Goal: Task Accomplishment & Management: Manage account settings

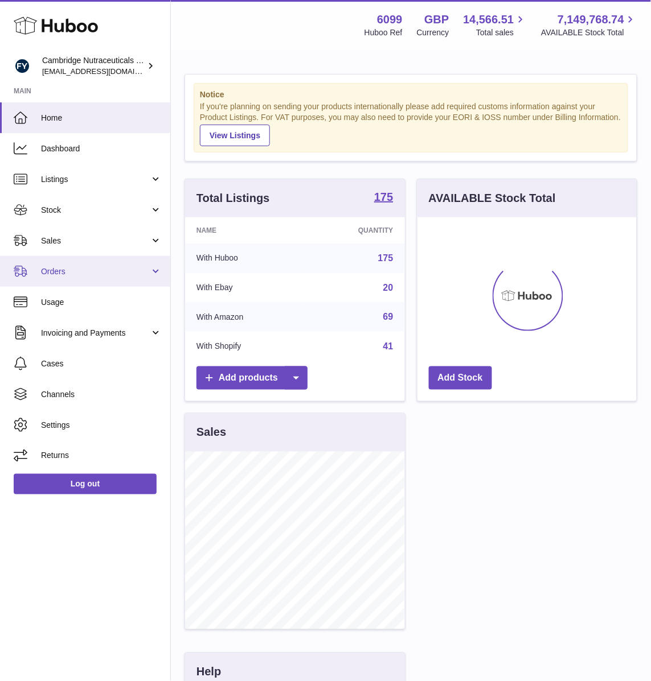
scroll to position [177, 220]
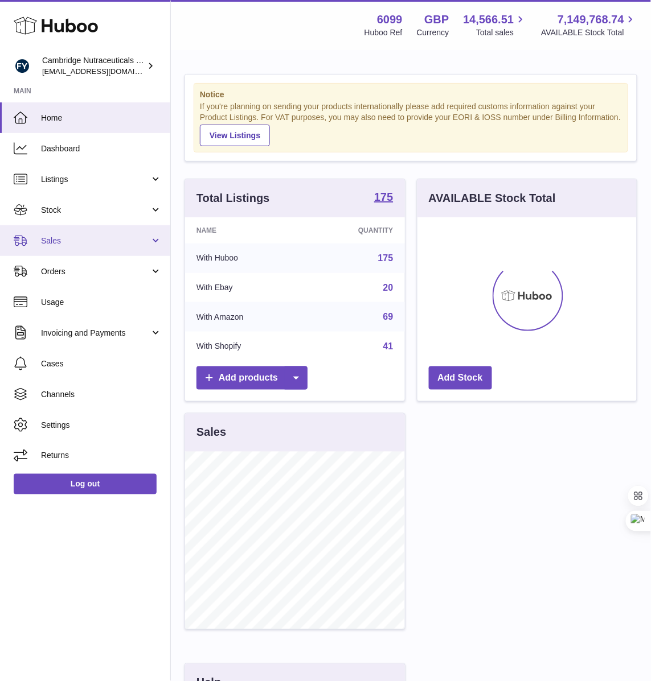
click at [100, 237] on span "Sales" at bounding box center [95, 241] width 109 height 11
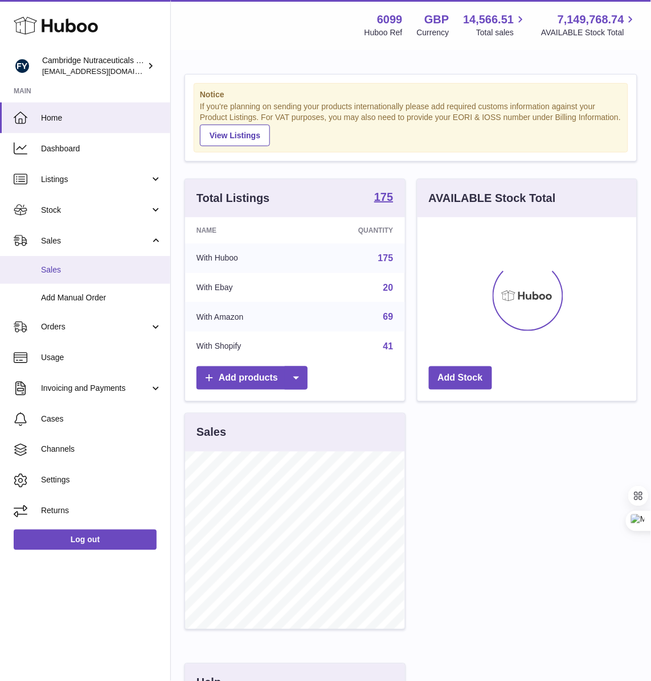
click at [50, 273] on span "Sales" at bounding box center [101, 270] width 121 height 11
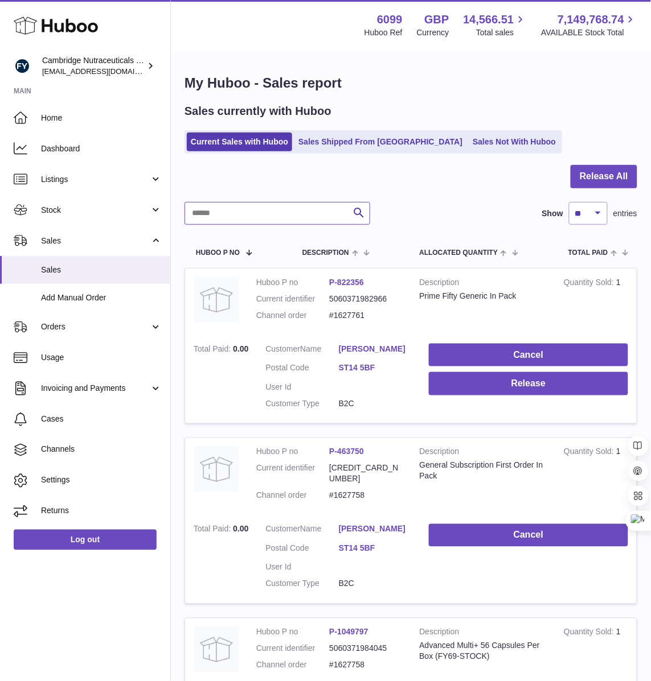
click at [246, 202] on input "text" at bounding box center [277, 213] width 186 height 23
paste input "********"
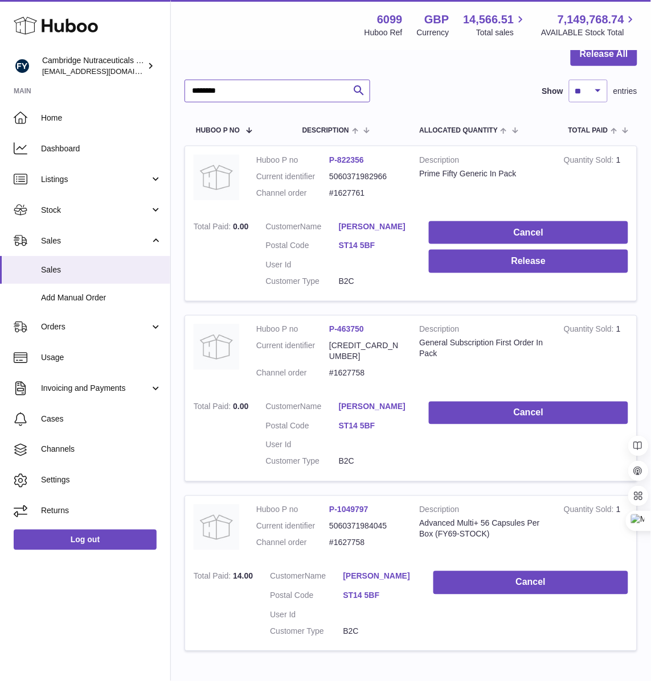
scroll to position [186, 0]
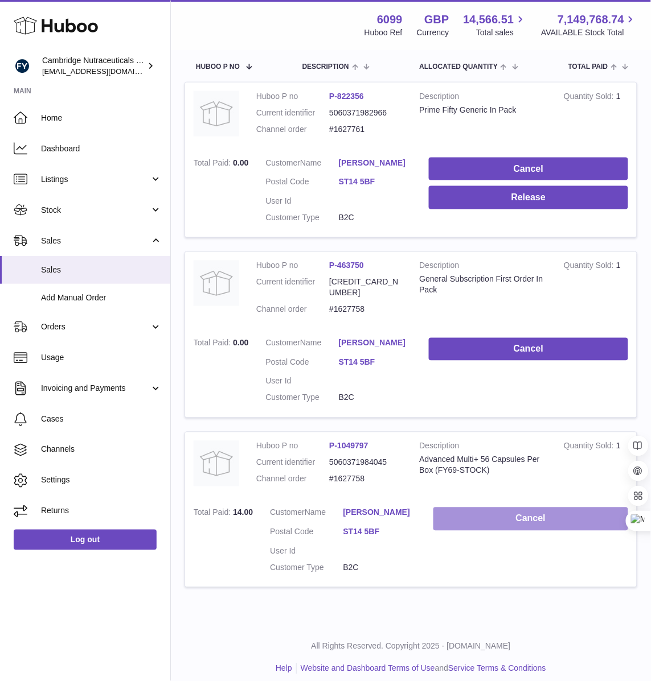
type input "********"
click at [496, 508] on button "Cancel" at bounding box center [530, 519] width 195 height 23
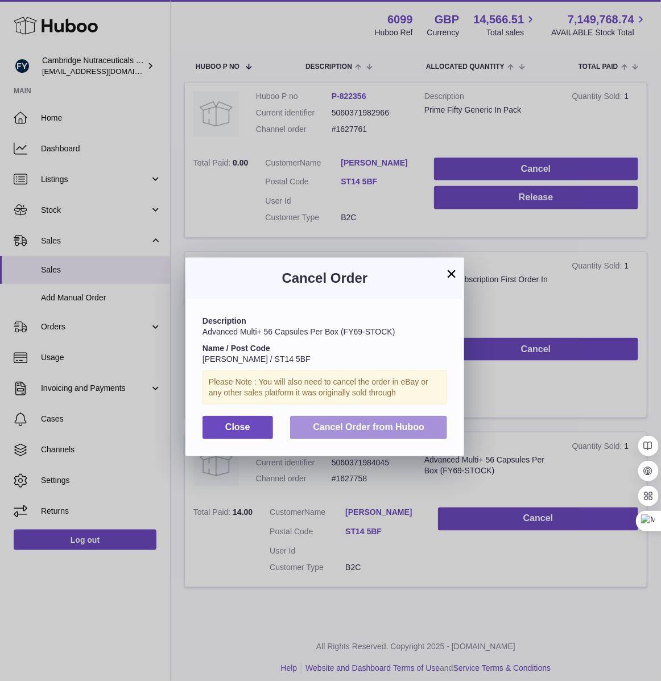
click at [336, 434] on button "Cancel Order from Huboo" at bounding box center [368, 427] width 157 height 23
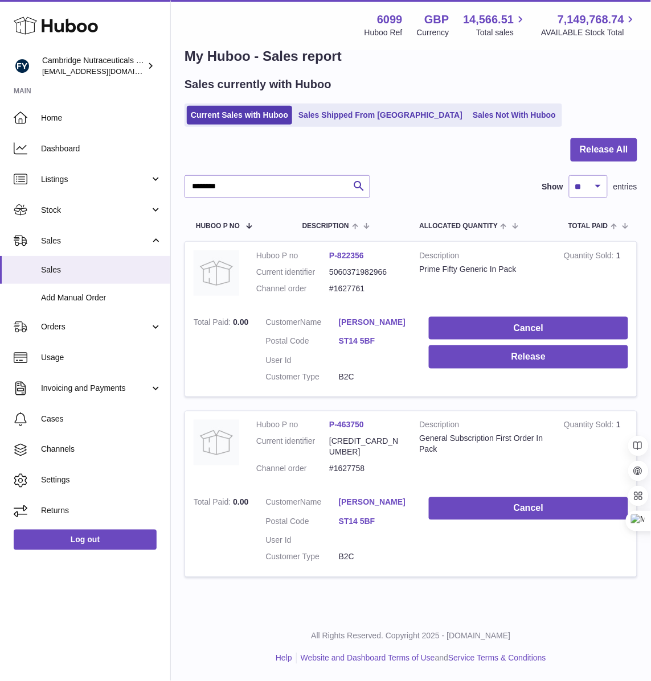
scroll to position [16, 0]
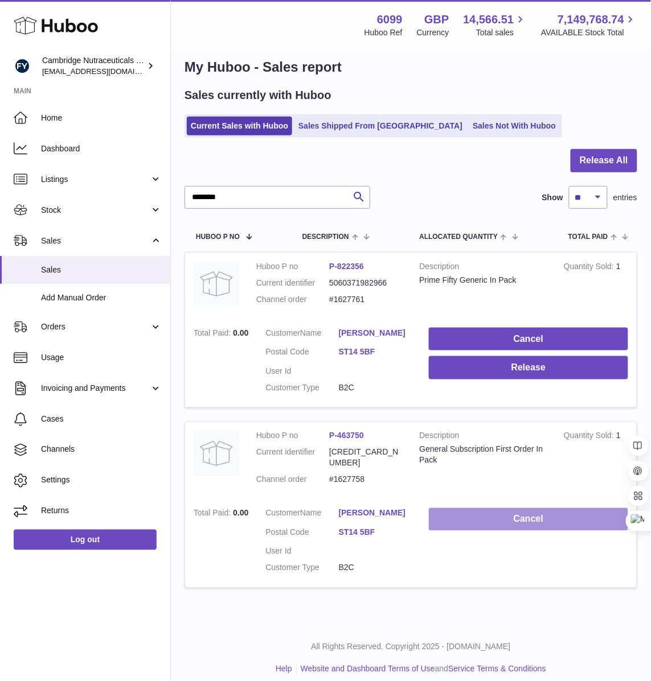
click at [503, 513] on button "Cancel" at bounding box center [528, 519] width 199 height 23
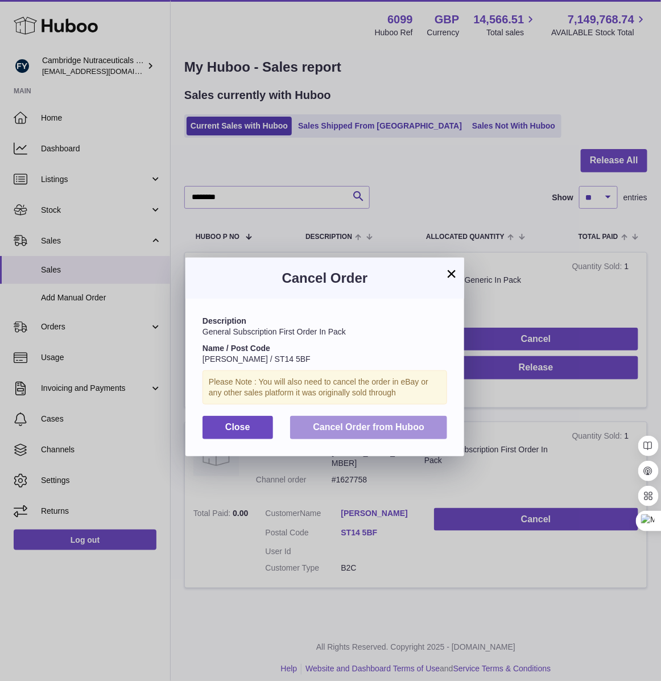
click at [370, 431] on span "Cancel Order from Huboo" at bounding box center [369, 427] width 112 height 10
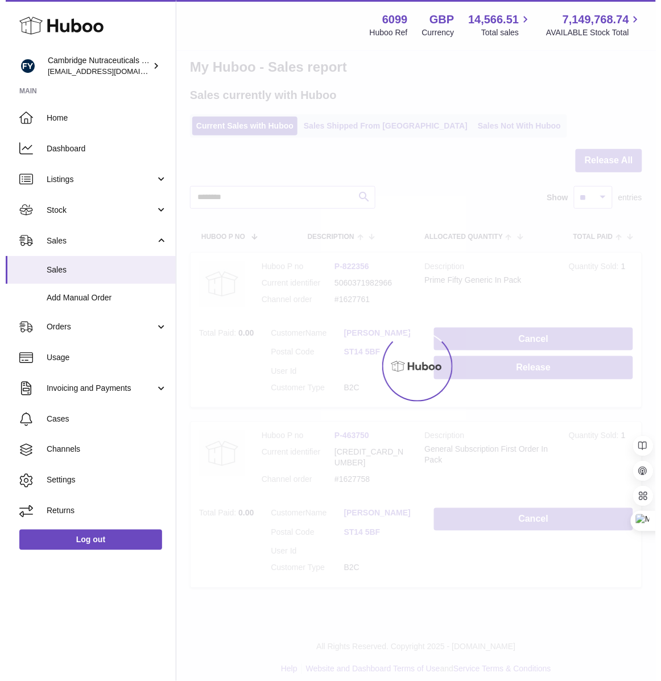
scroll to position [0, 0]
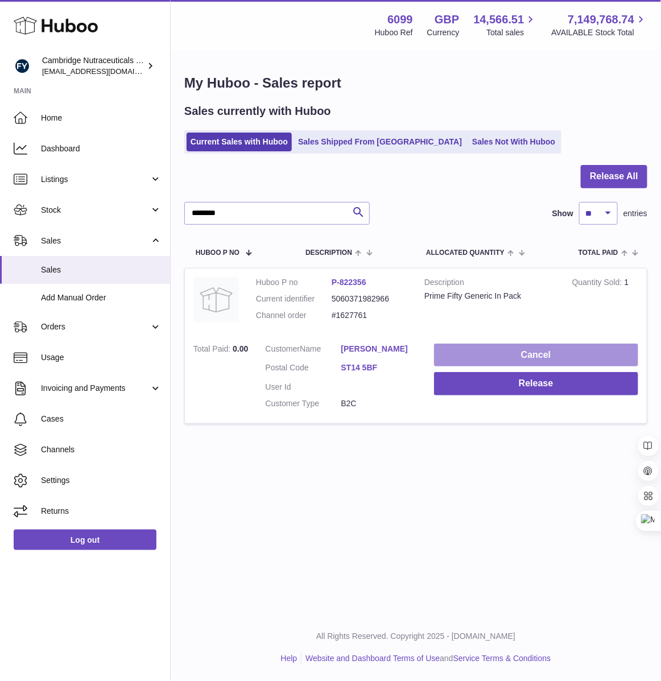
click at [525, 357] on button "Cancel" at bounding box center [536, 355] width 204 height 23
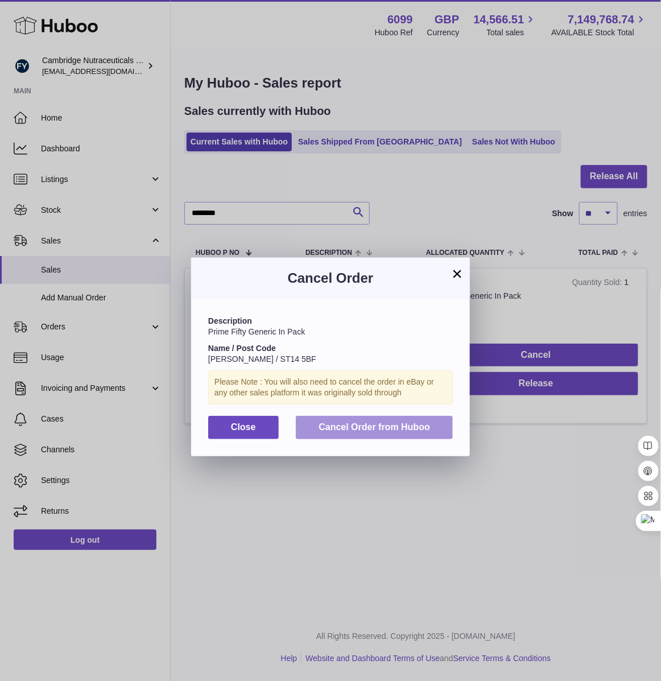
click at [359, 429] on span "Cancel Order from Huboo" at bounding box center [375, 427] width 112 height 10
